Goal: Obtain resource: Download file/media

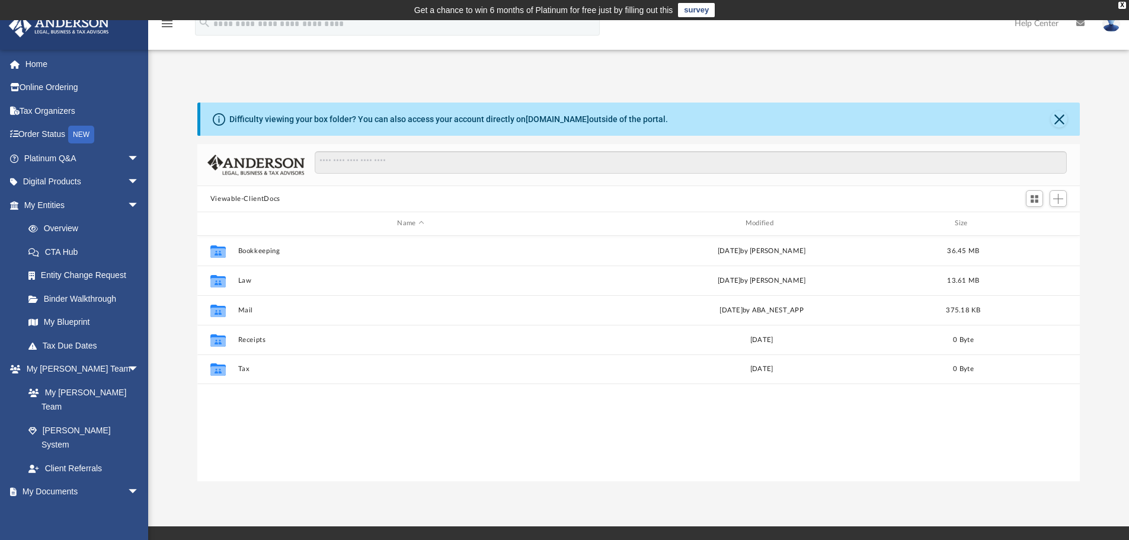
scroll to position [261, 874]
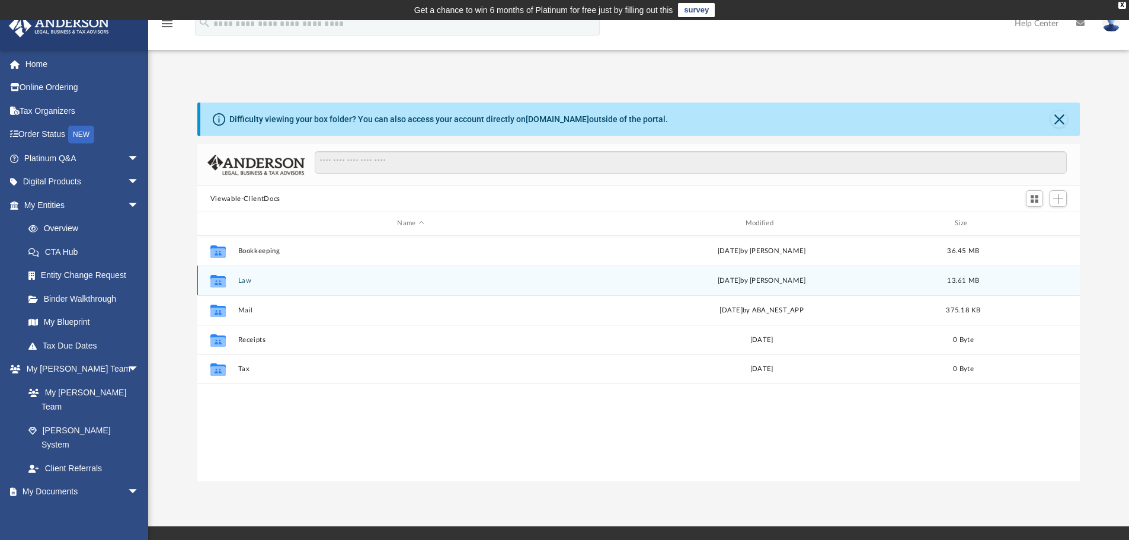
click at [255, 279] on button "Law" at bounding box center [411, 281] width 346 height 8
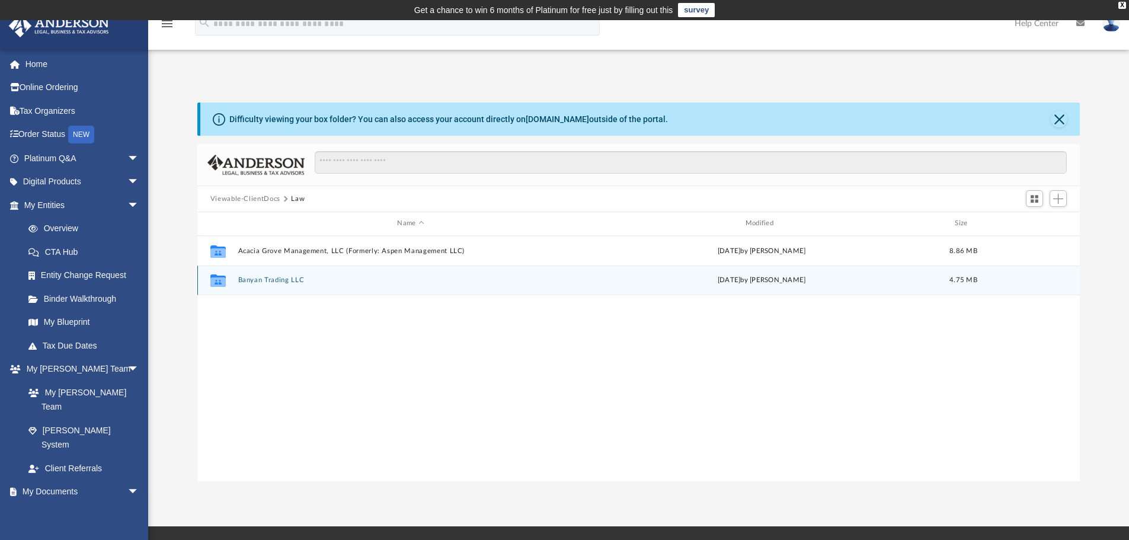
click at [267, 283] on button "Banyan Trading LLC" at bounding box center [411, 280] width 346 height 8
click at [258, 280] on button "Initial Docs" at bounding box center [411, 280] width 346 height 8
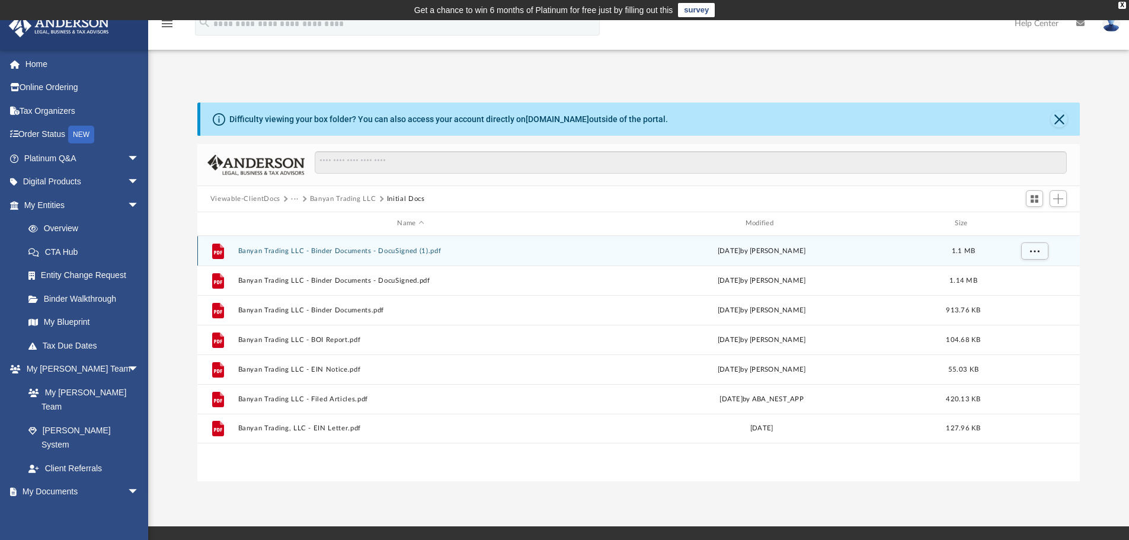
click at [274, 252] on button "Banyan Trading LLC - Binder Documents - DocuSigned (1).pdf" at bounding box center [411, 251] width 346 height 8
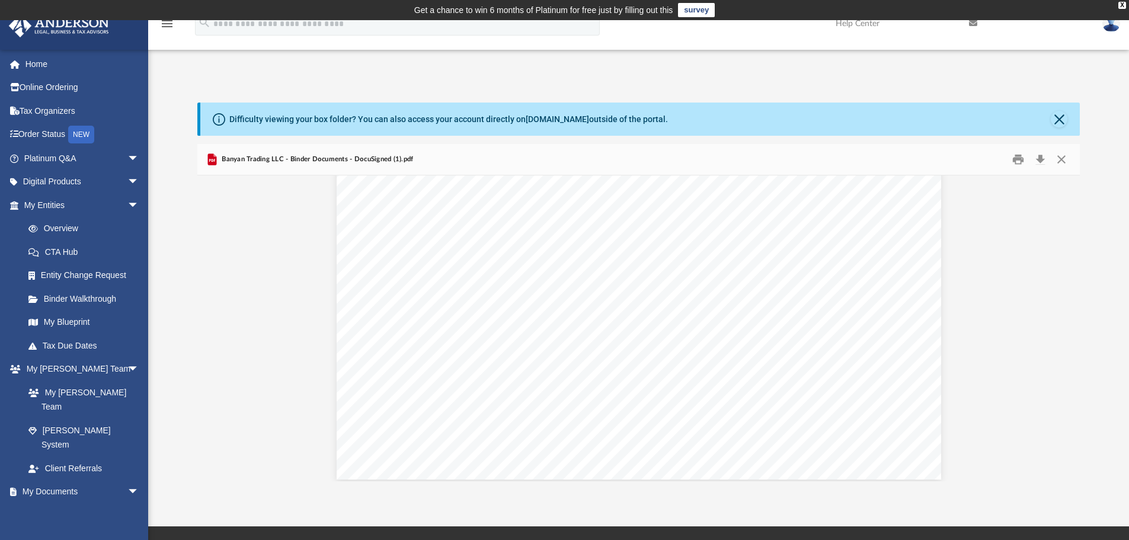
scroll to position [60365, 0]
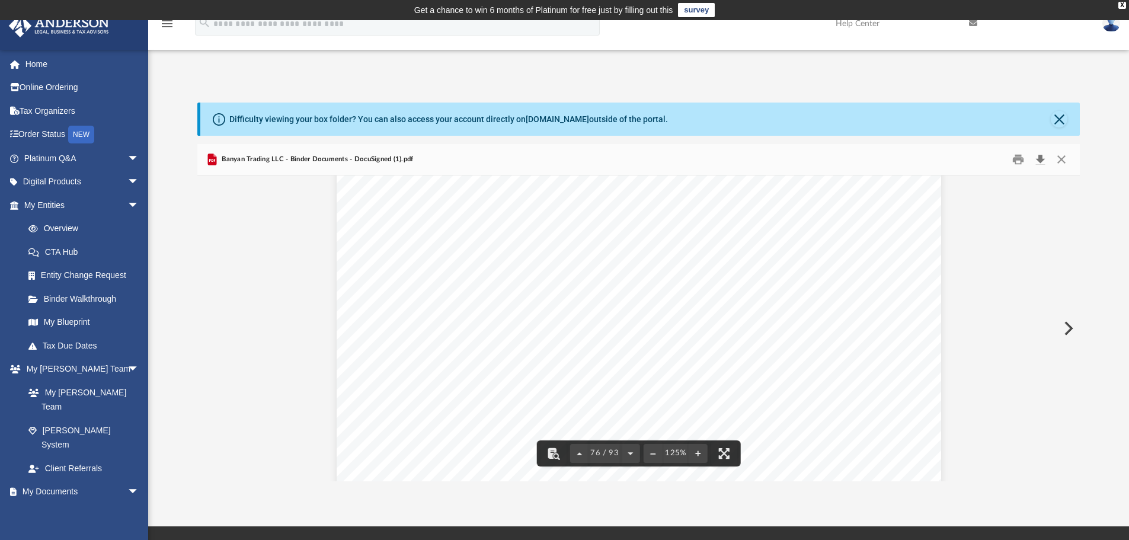
click at [1047, 165] on button "Download" at bounding box center [1040, 160] width 21 height 18
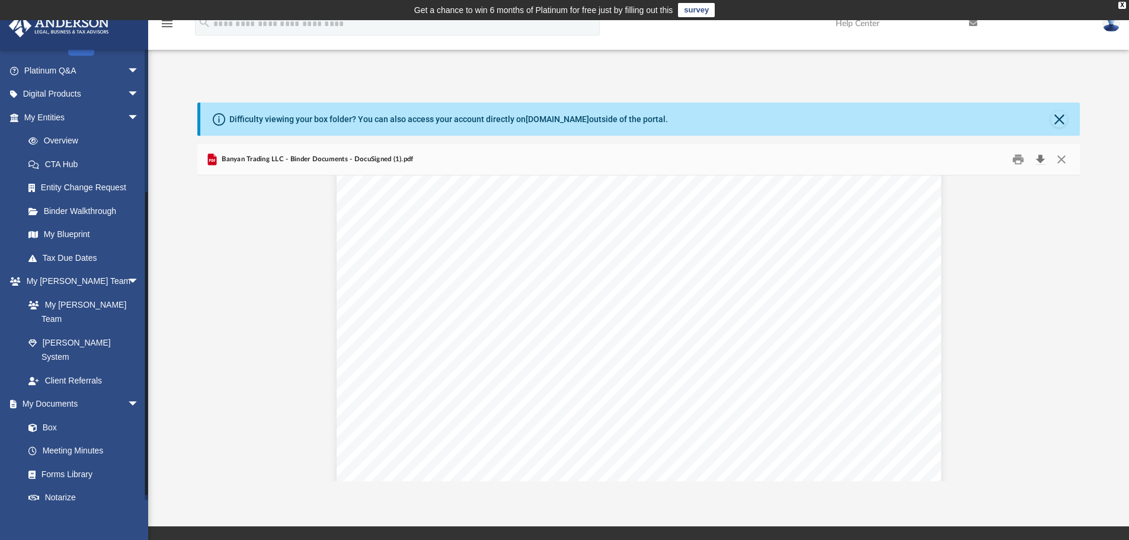
scroll to position [211, 0]
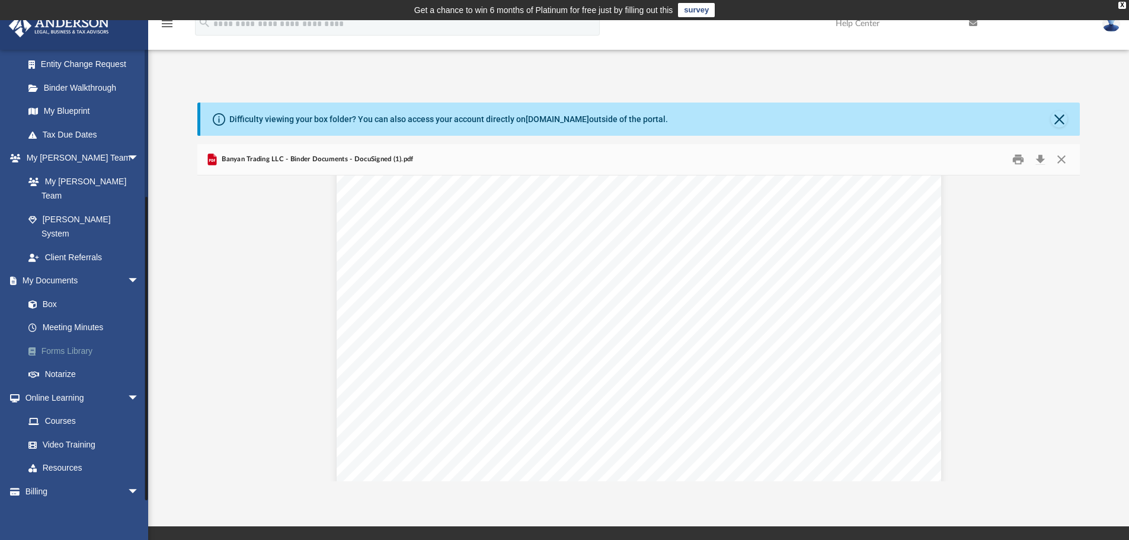
click at [76, 339] on link "Forms Library" at bounding box center [87, 351] width 140 height 24
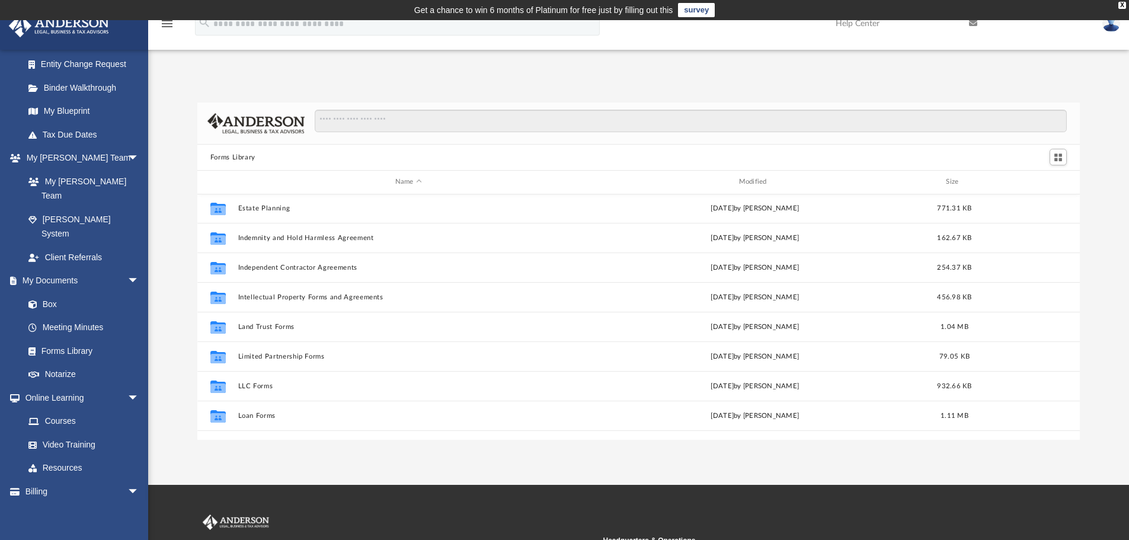
scroll to position [415, 0]
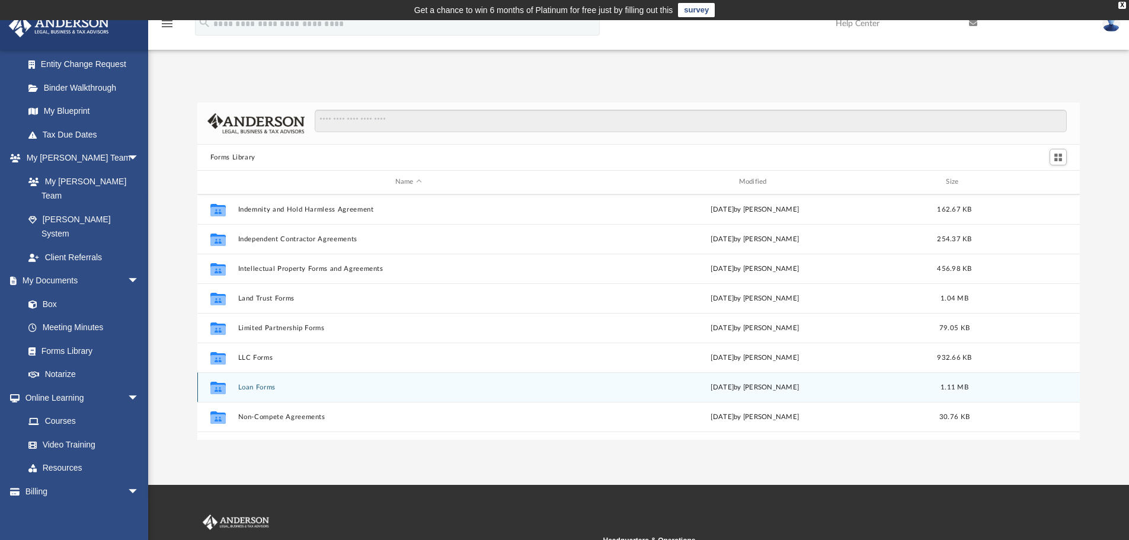
click at [269, 385] on button "Loan Forms" at bounding box center [408, 387] width 341 height 8
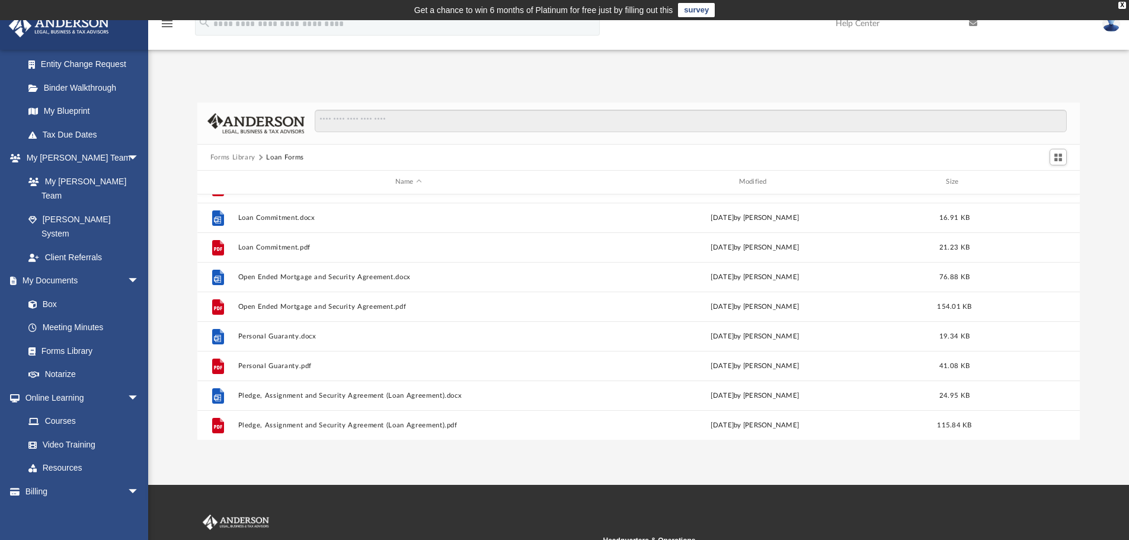
scroll to position [21, 0]
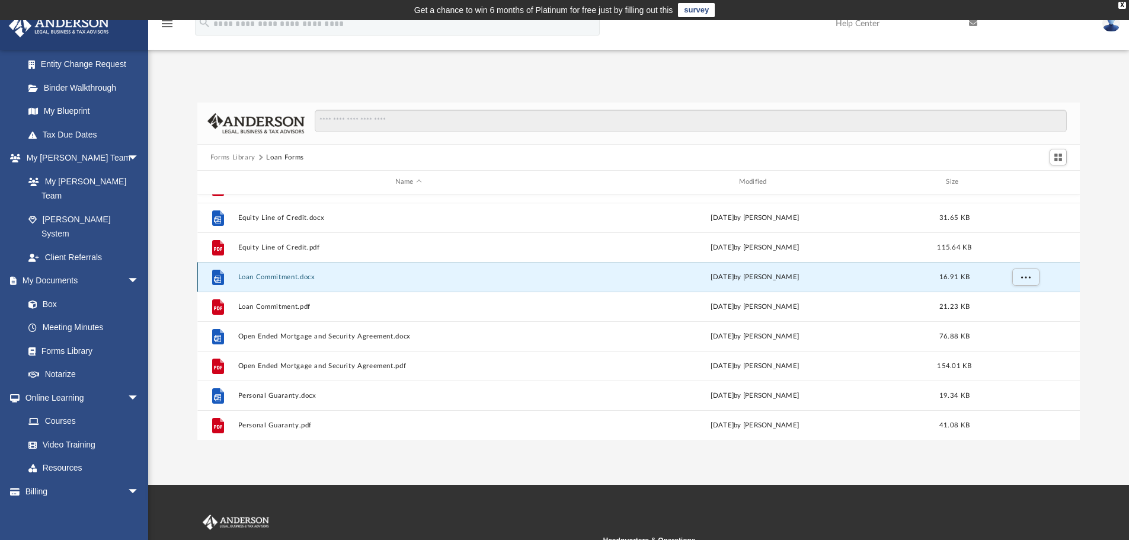
click at [271, 280] on button "Loan Commitment.docx" at bounding box center [408, 277] width 341 height 8
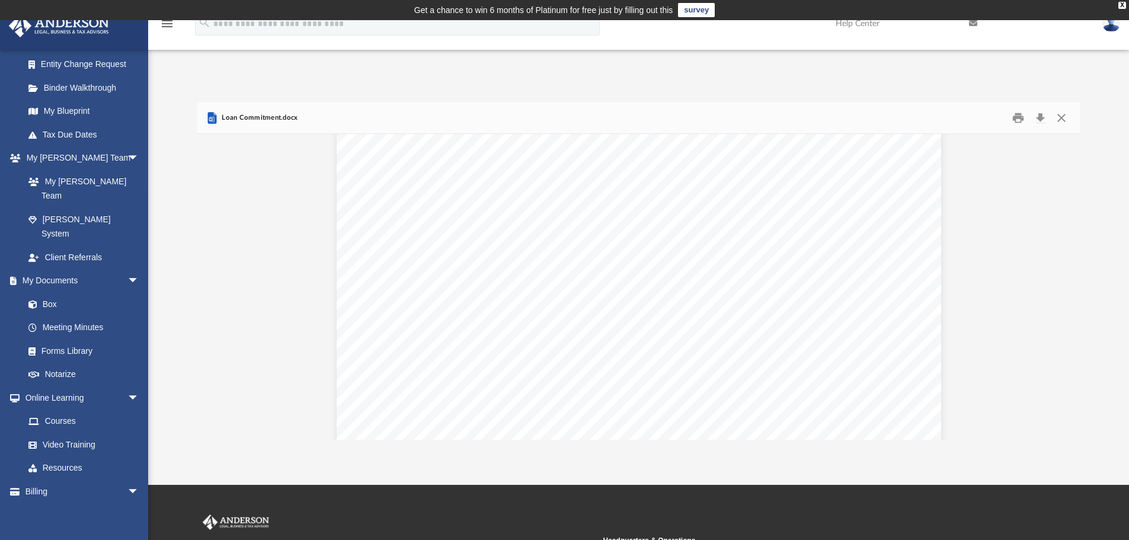
scroll to position [356, 0]
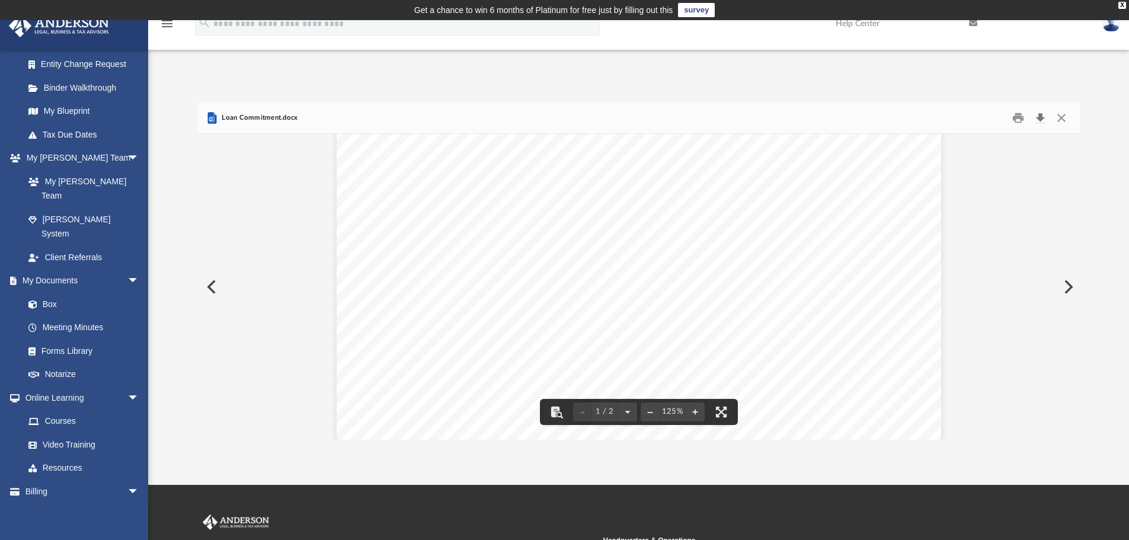
click at [1042, 120] on button "Download" at bounding box center [1040, 118] width 21 height 18
click at [1060, 119] on button "Close" at bounding box center [1061, 118] width 21 height 18
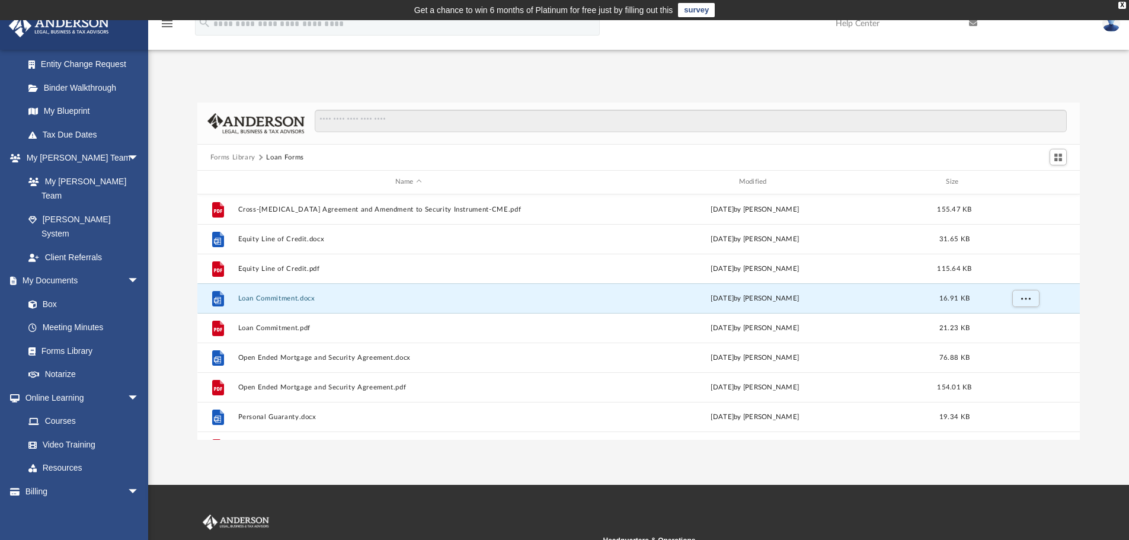
click at [249, 159] on button "Forms Library" at bounding box center [232, 157] width 45 height 11
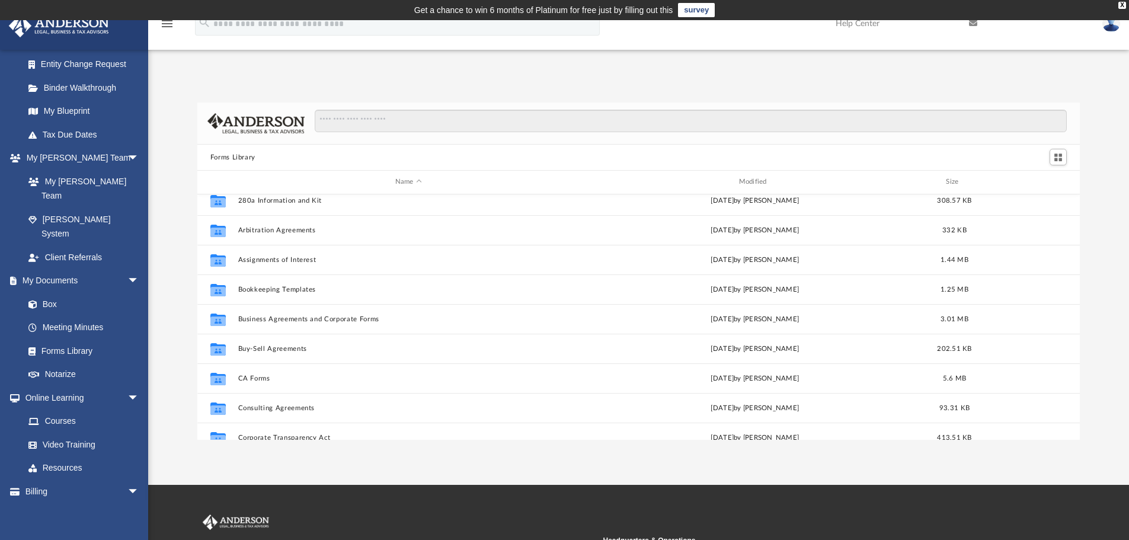
scroll to position [59, 0]
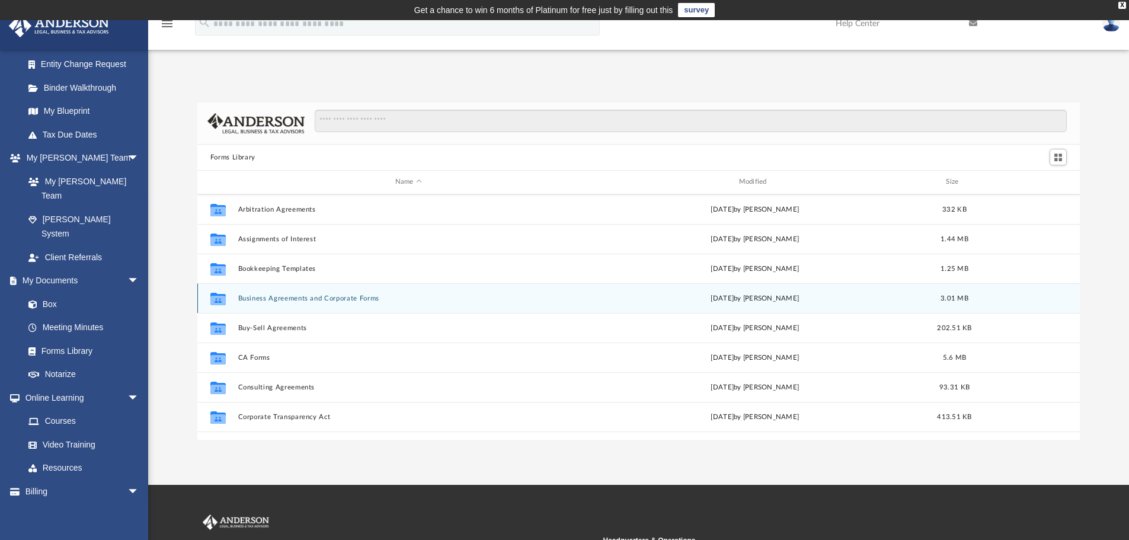
click at [313, 304] on div "Collaborated Folder Business Agreements and Corporate Forms [DATE] by [PERSON_N…" at bounding box center [638, 298] width 883 height 30
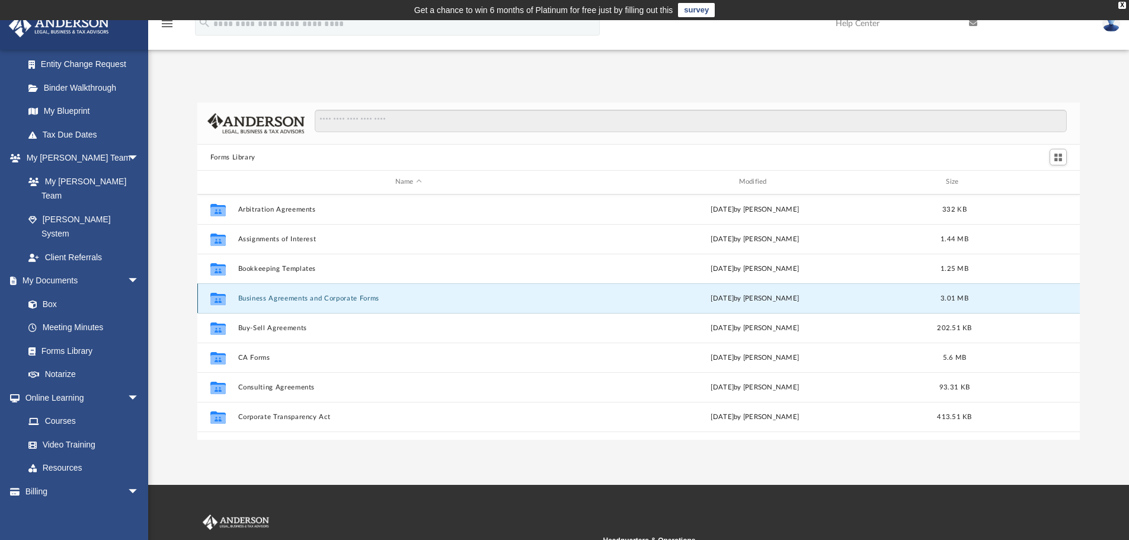
click at [317, 297] on button "Business Agreements and Corporate Forms" at bounding box center [408, 299] width 341 height 8
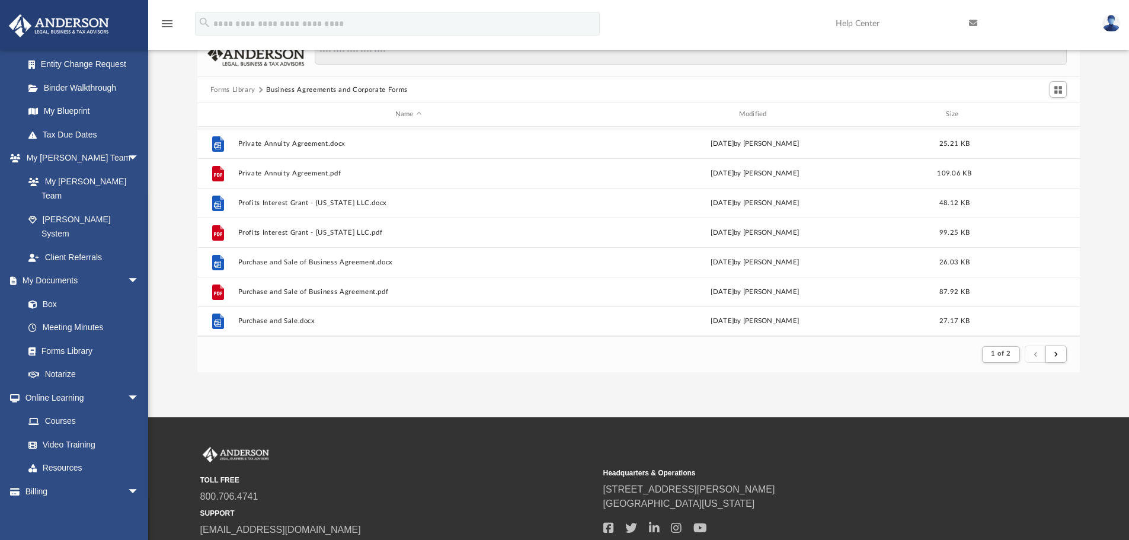
scroll to position [0, 0]
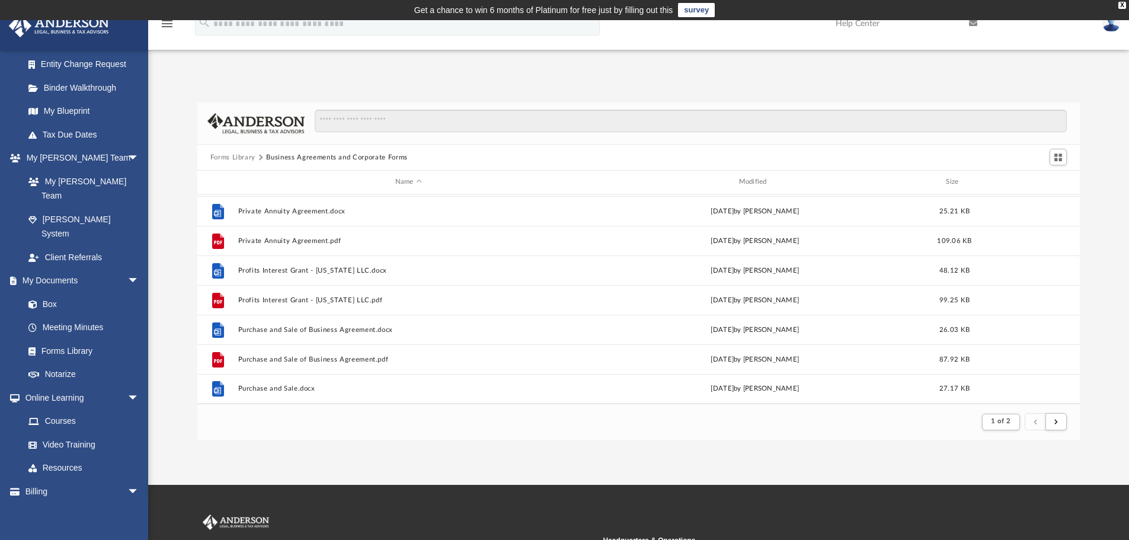
click at [242, 161] on button "Forms Library" at bounding box center [232, 157] width 45 height 11
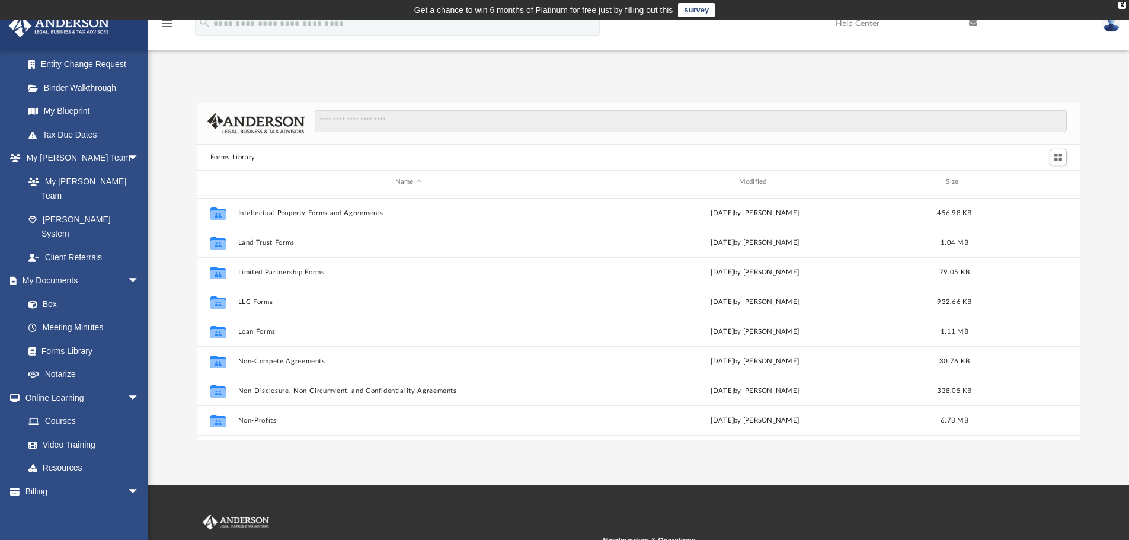
scroll to position [474, 0]
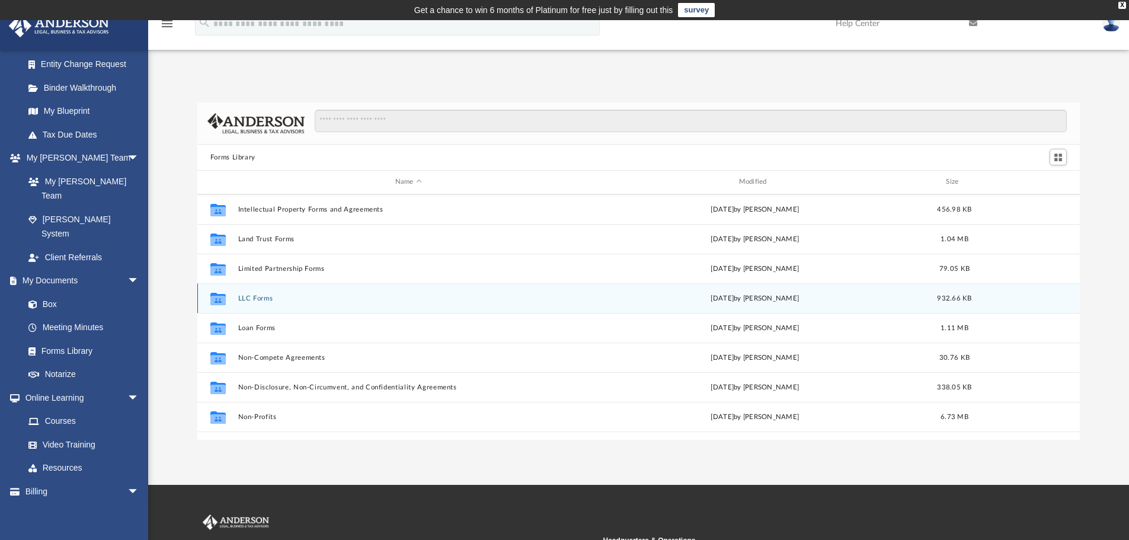
click at [250, 302] on button "LLC Forms" at bounding box center [408, 299] width 341 height 8
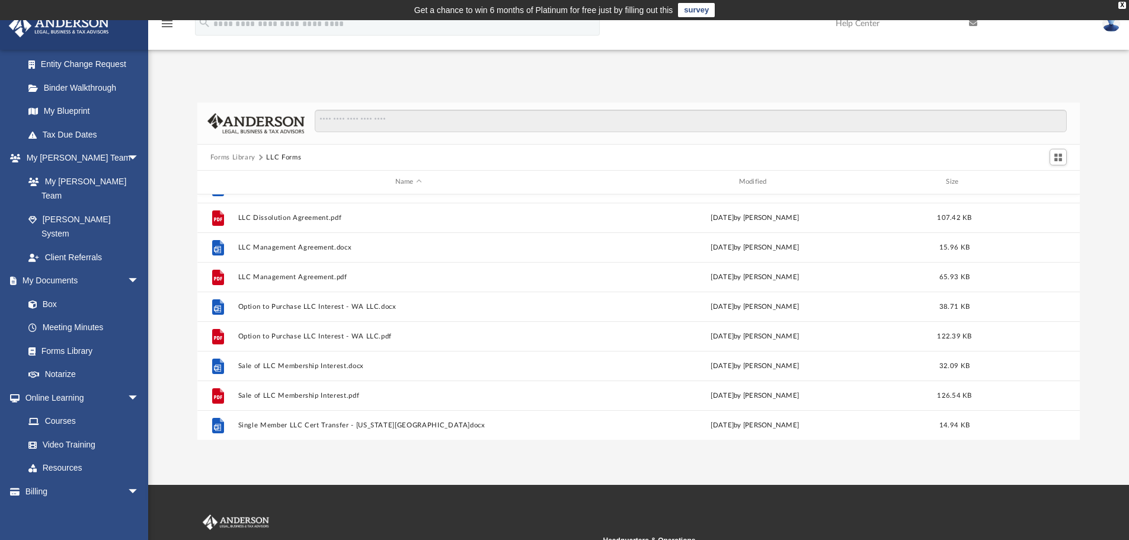
scroll to position [170, 0]
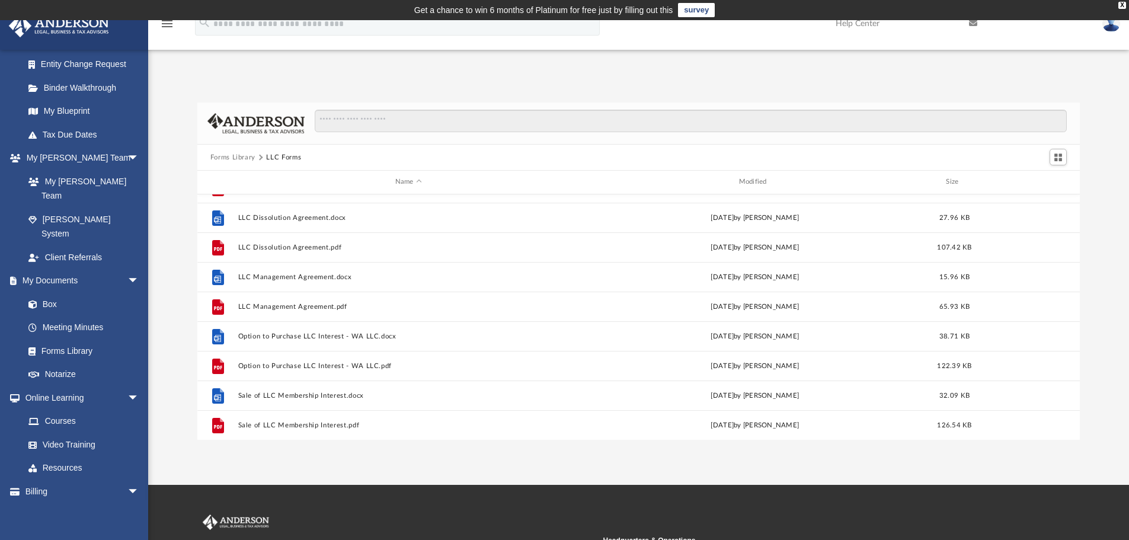
click at [248, 156] on button "Forms Library" at bounding box center [232, 157] width 45 height 11
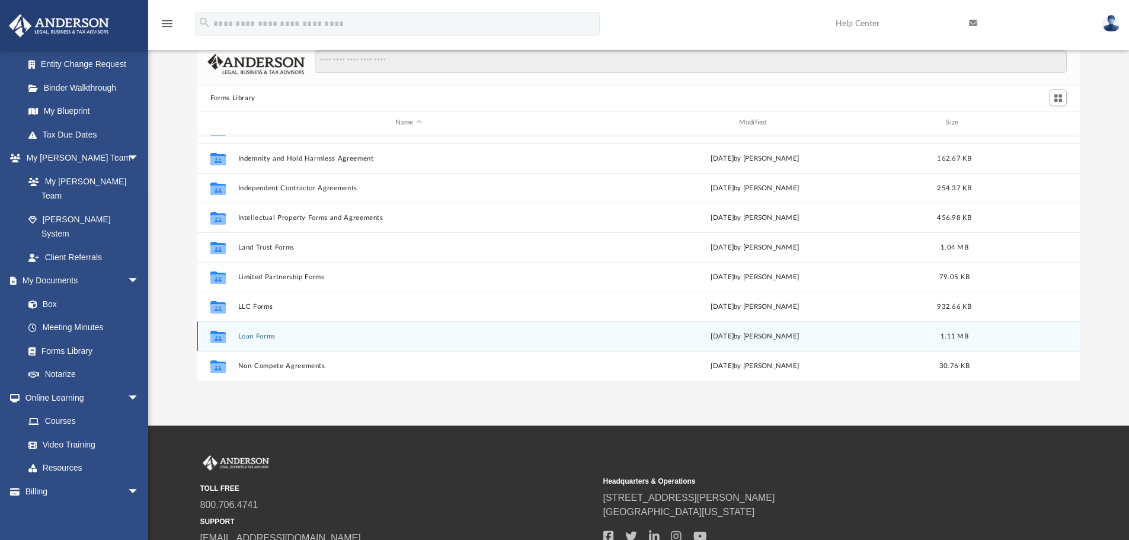
scroll to position [644, 0]
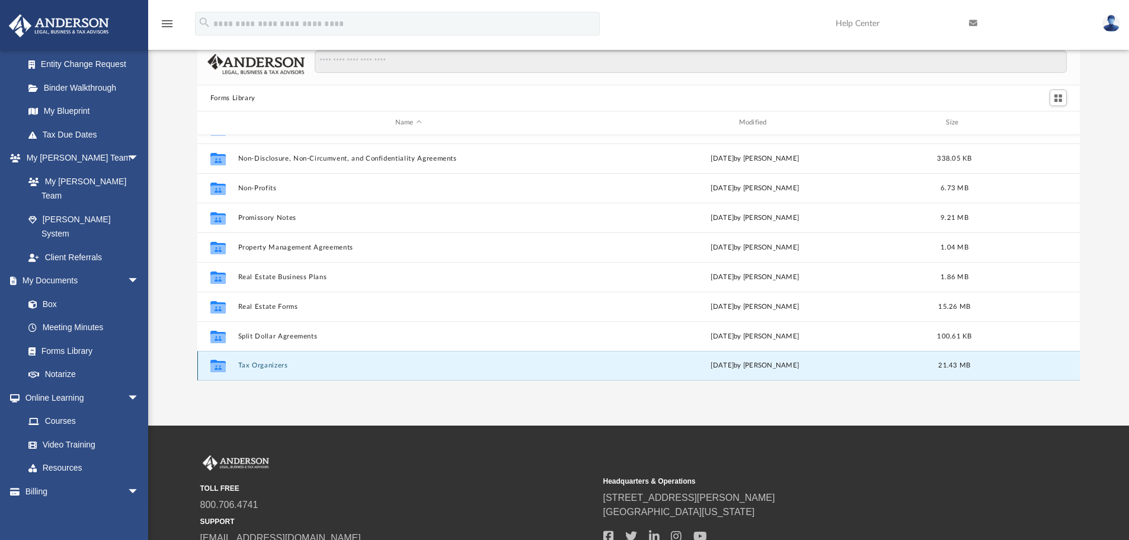
click at [266, 367] on button "Tax Organizers" at bounding box center [408, 366] width 341 height 8
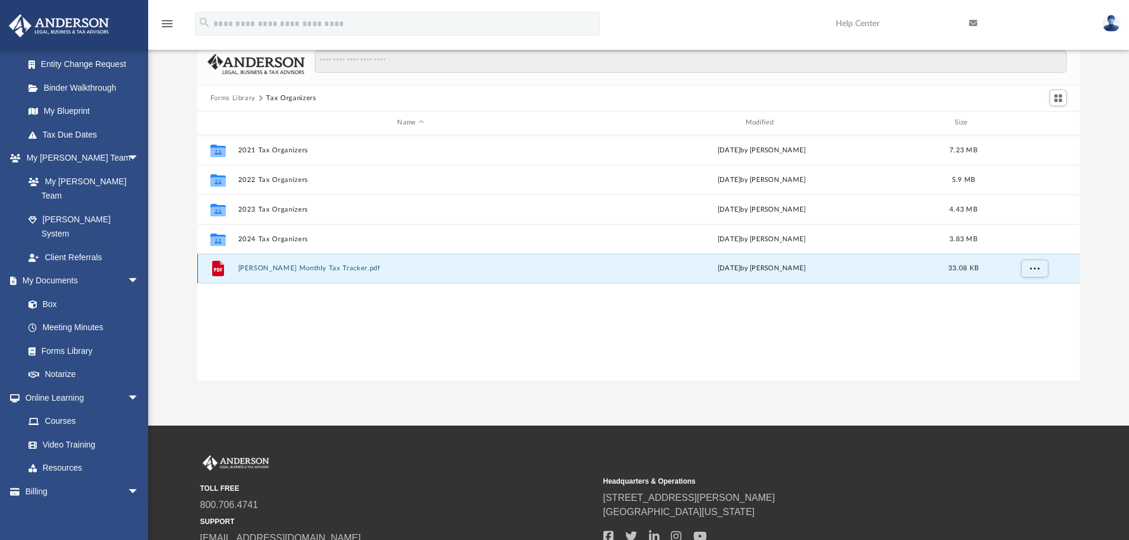
click at [269, 270] on button "[PERSON_NAME] Monthly Tax Tracker.pdf" at bounding box center [411, 268] width 346 height 8
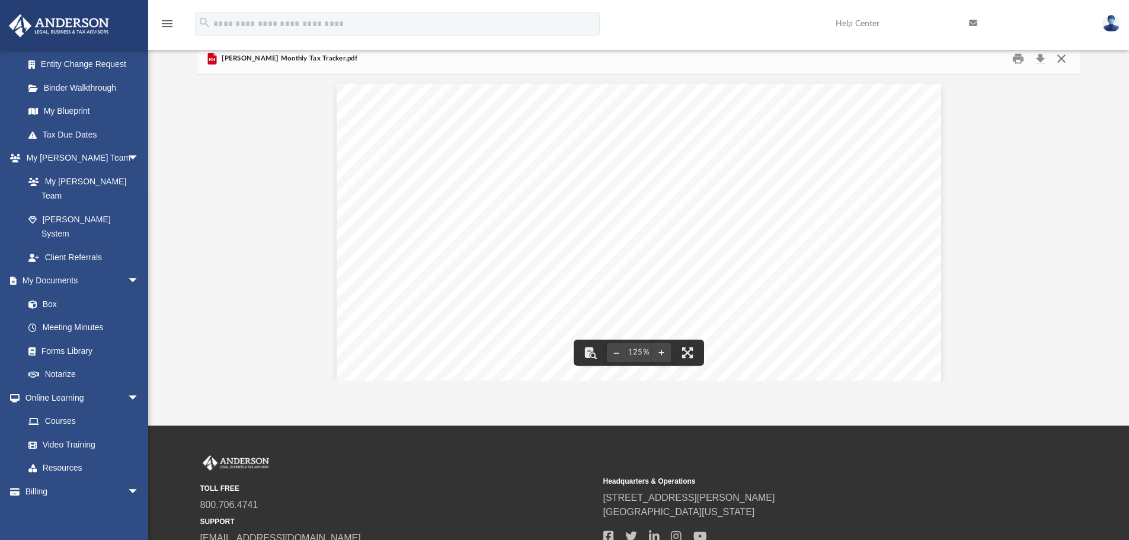
click at [1062, 57] on button "Close" at bounding box center [1061, 59] width 21 height 18
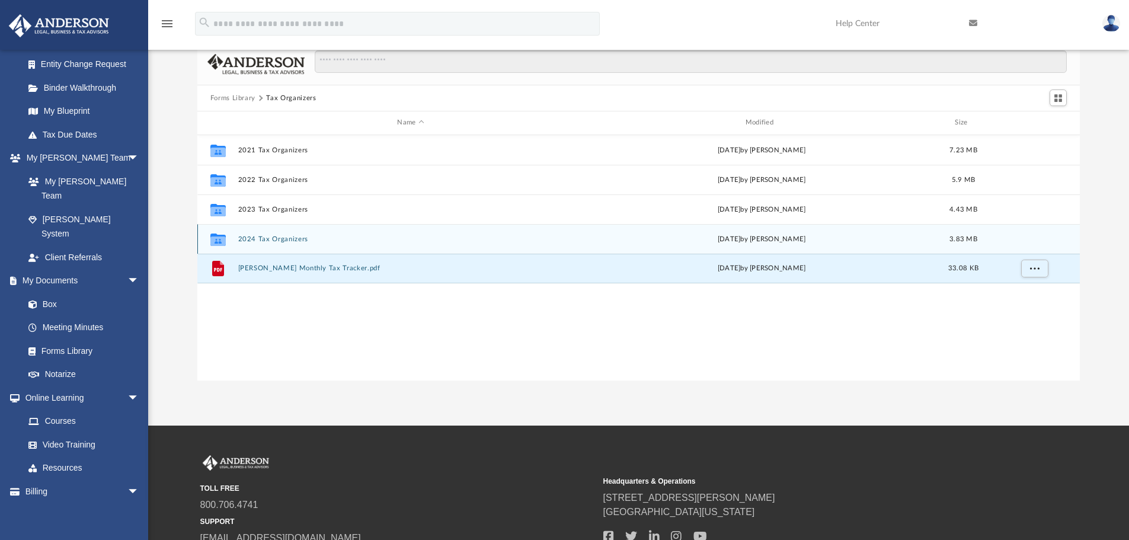
click at [281, 239] on button "2024 Tax Organizers" at bounding box center [411, 239] width 346 height 8
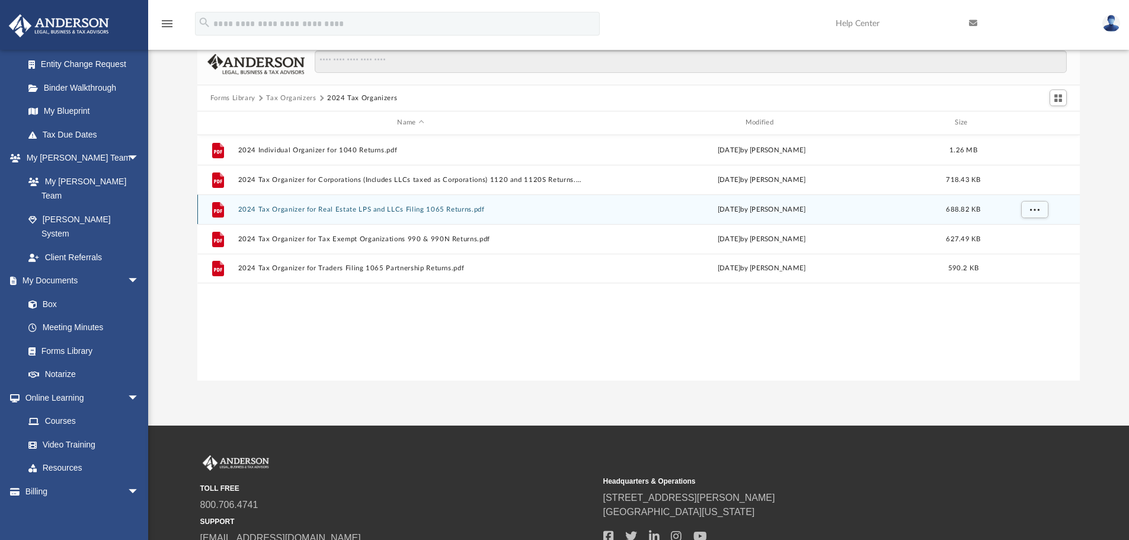
click at [289, 212] on button "2024 Tax Organizer for Real Estate LPS and LLCs Filing 1065 Returns.pdf" at bounding box center [411, 210] width 346 height 8
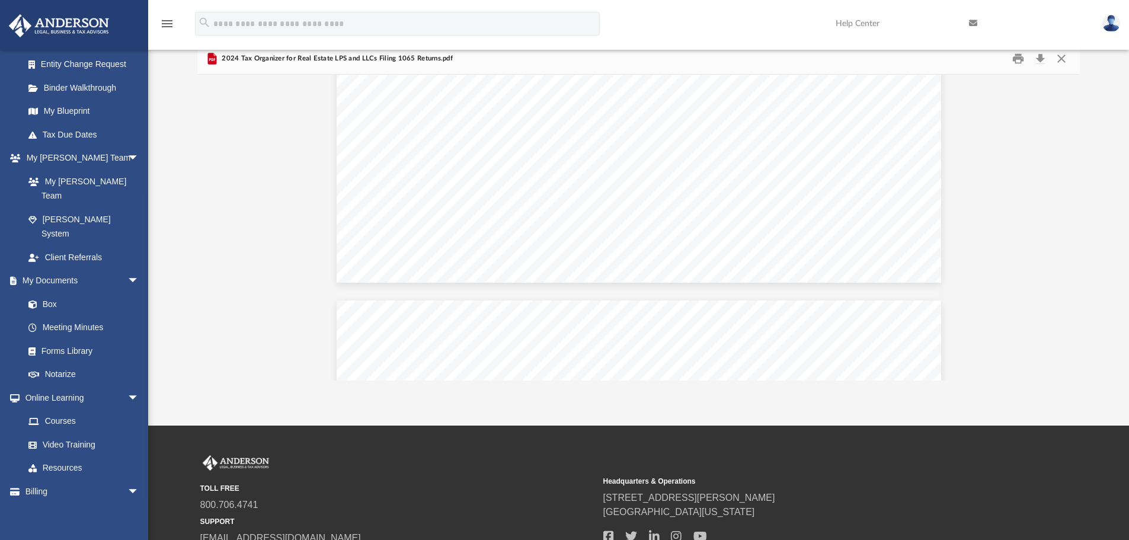
scroll to position [11430, 0]
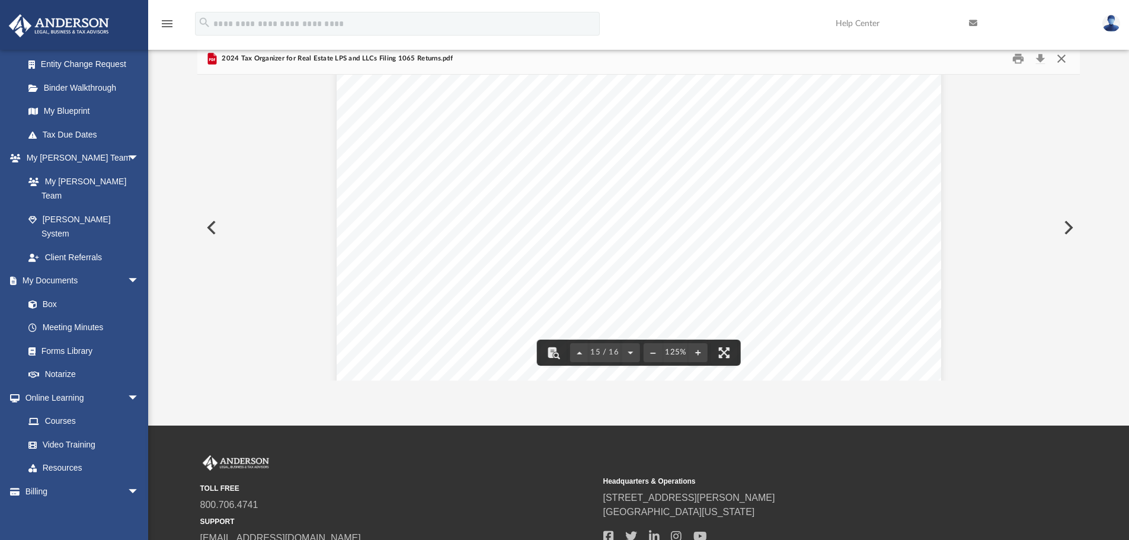
click at [1060, 59] on button "Close" at bounding box center [1061, 59] width 21 height 18
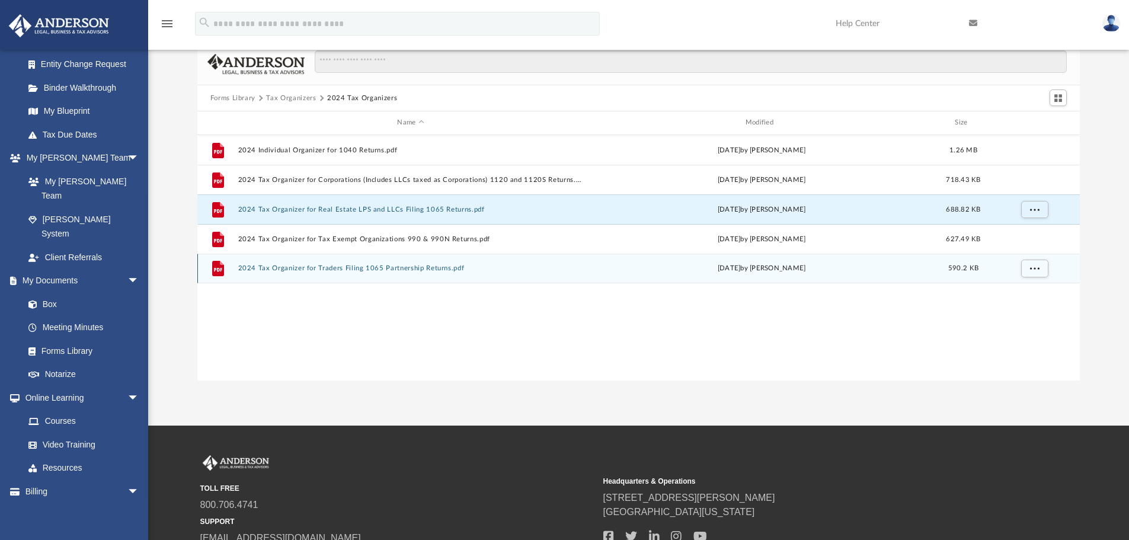
click at [332, 267] on button "2024 Tax Organizer for Traders Filing 1065 Partnership Returns.pdf" at bounding box center [411, 268] width 346 height 8
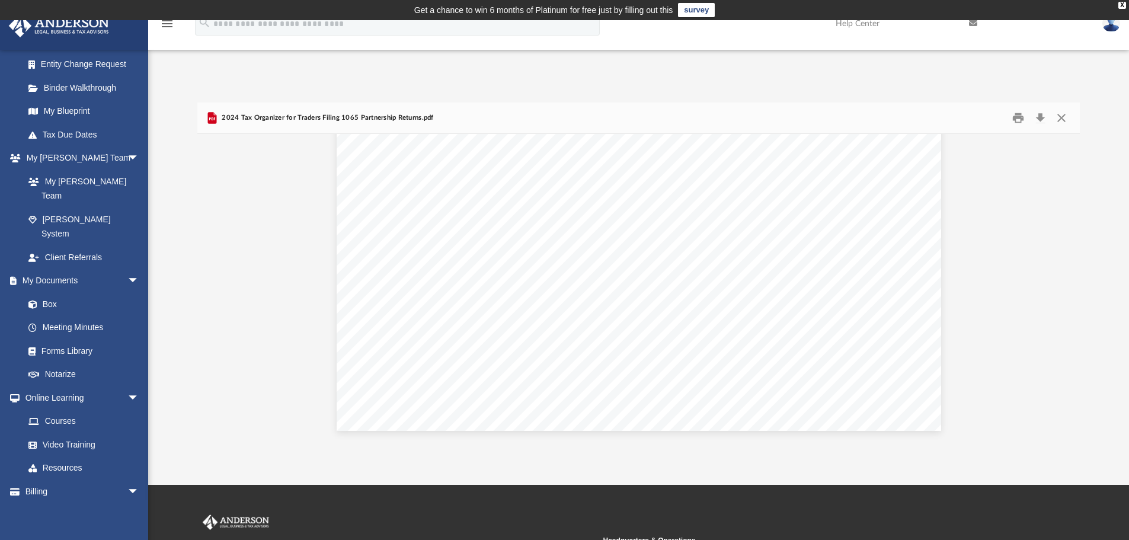
scroll to position [10481, 0]
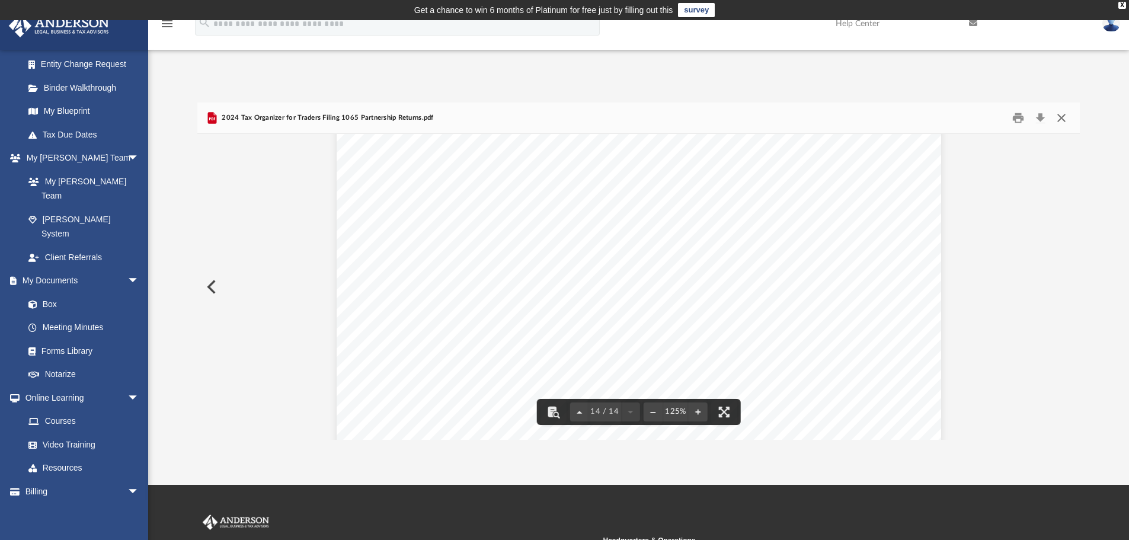
click at [1061, 116] on button "Close" at bounding box center [1061, 118] width 21 height 18
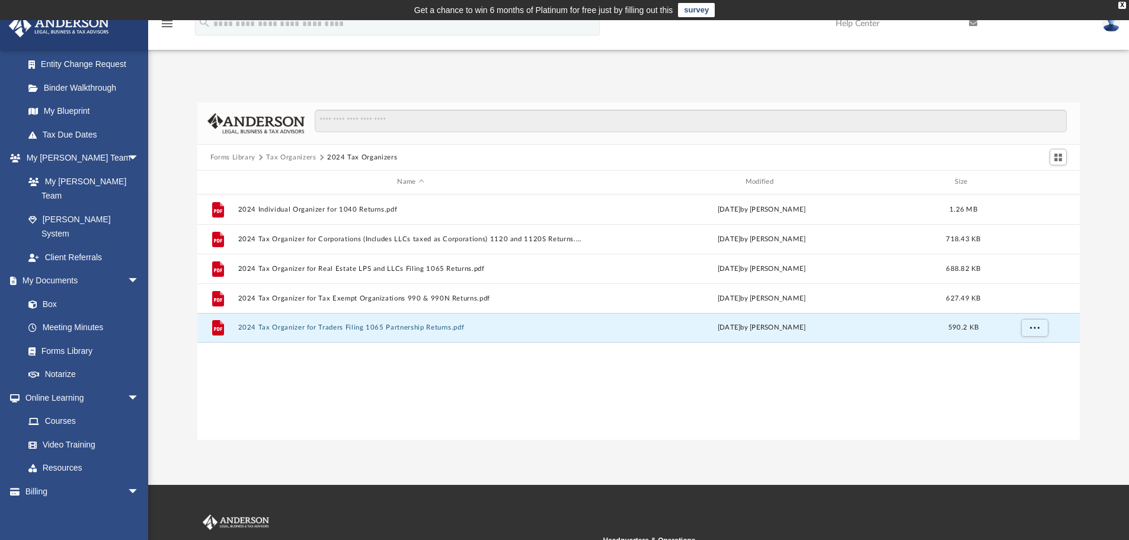
click at [243, 159] on button "Forms Library" at bounding box center [232, 157] width 45 height 11
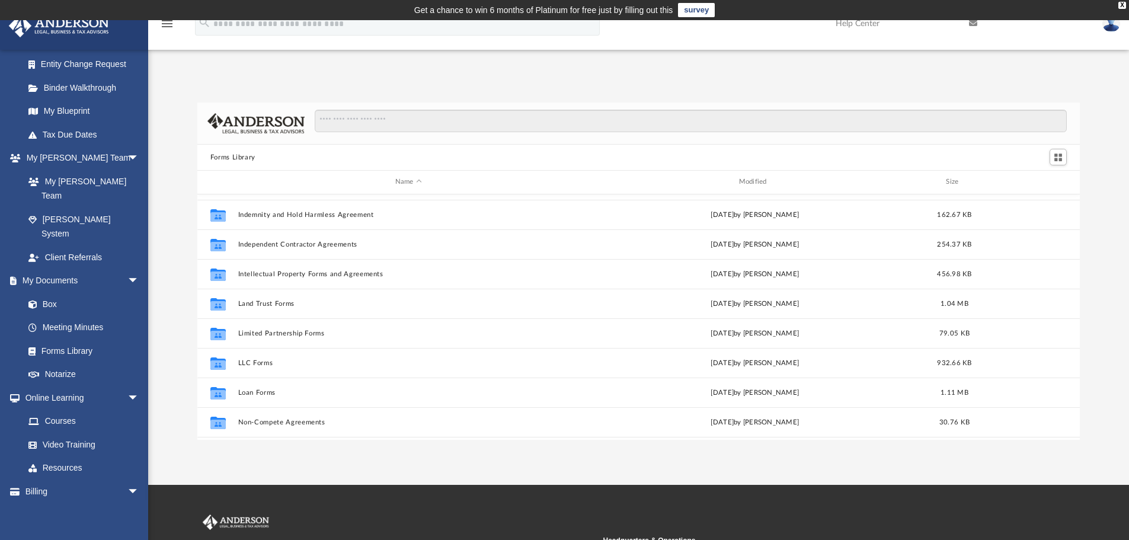
scroll to position [415, 0]
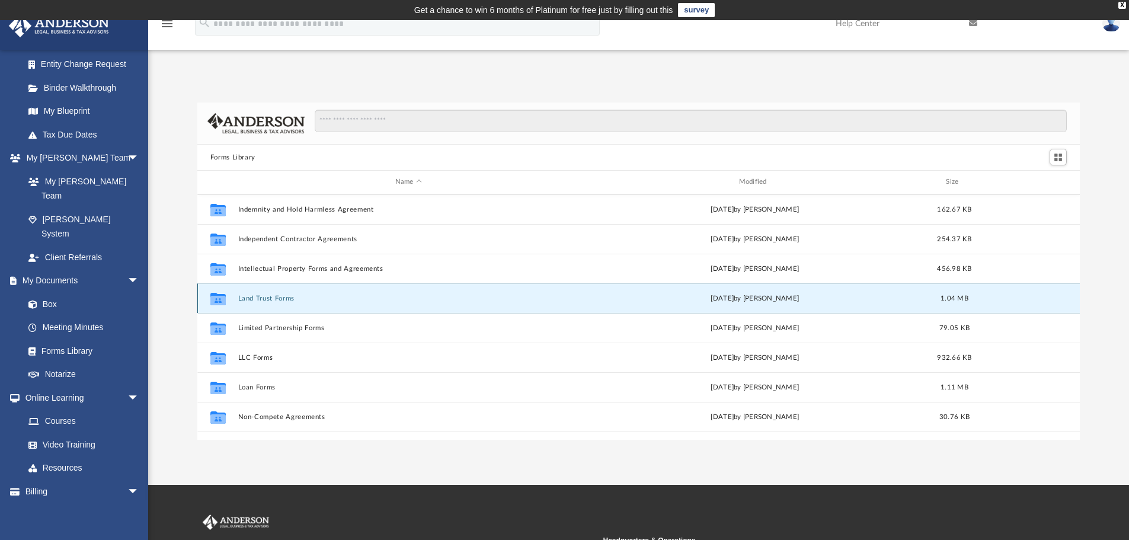
click at [283, 302] on button "Land Trust Forms" at bounding box center [408, 299] width 341 height 8
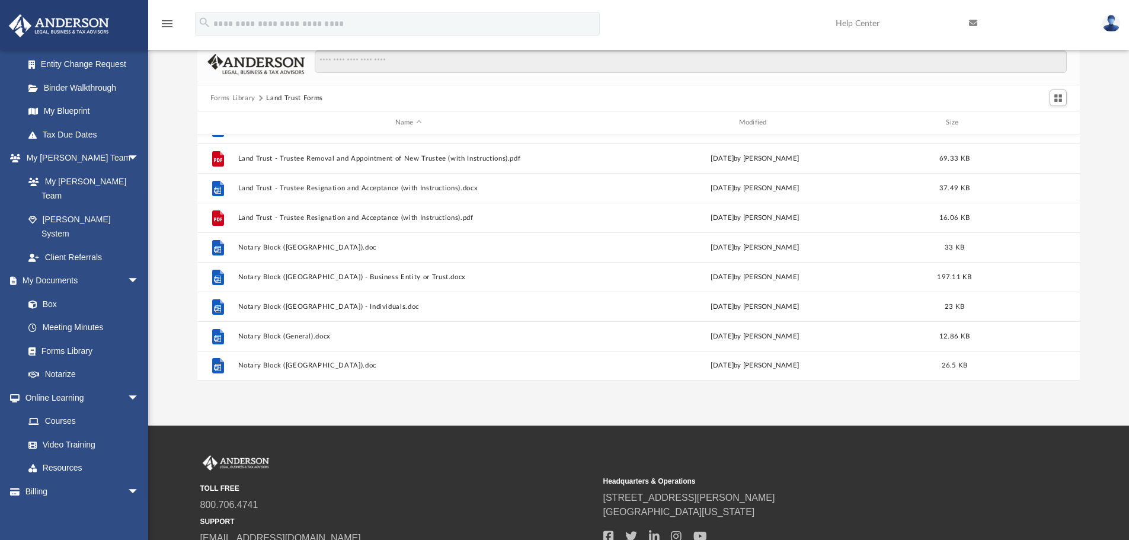
scroll to position [0, 0]
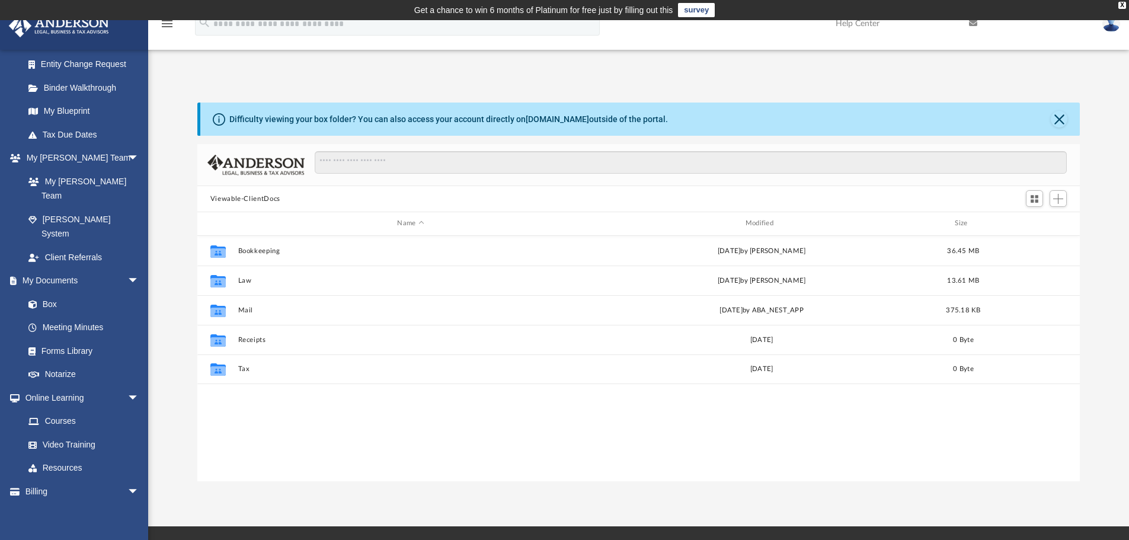
scroll to position [261, 874]
